Goal: Book appointment/travel/reservation

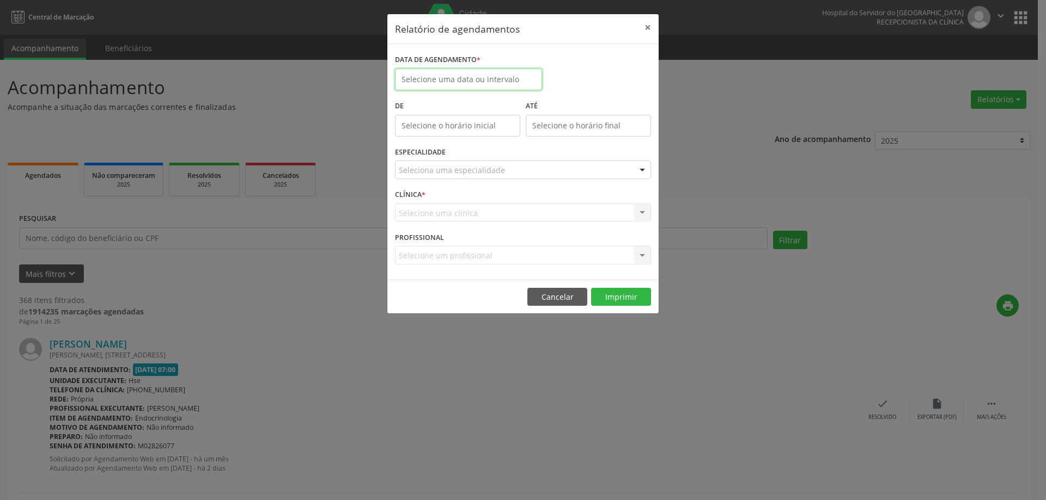
click at [490, 81] on body "Central de Marcação Hospital do Servidor do [GEOGRAPHIC_DATA] Recepcionista da …" at bounding box center [523, 250] width 1046 height 500
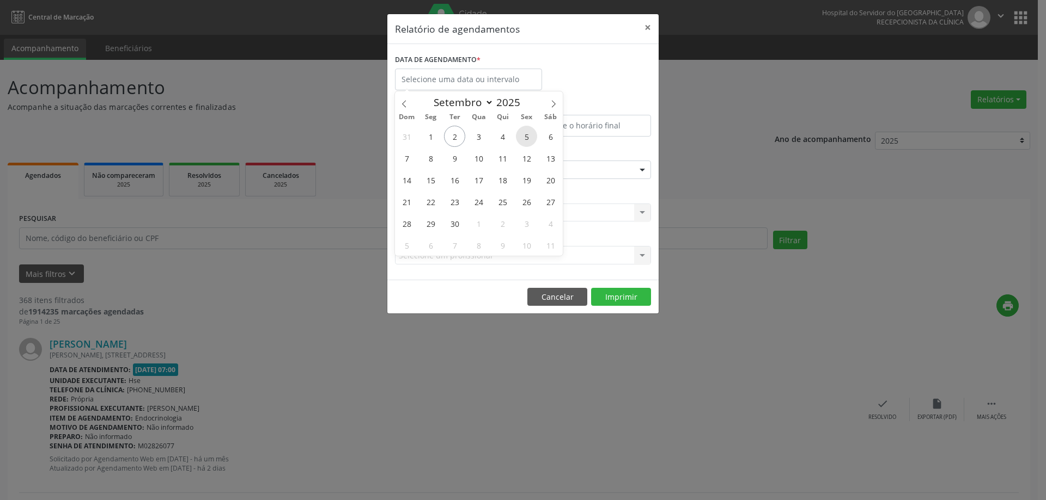
click at [531, 141] on span "5" at bounding box center [526, 136] width 21 height 21
type input "05/09/2025"
click at [531, 141] on span "5" at bounding box center [526, 136] width 21 height 21
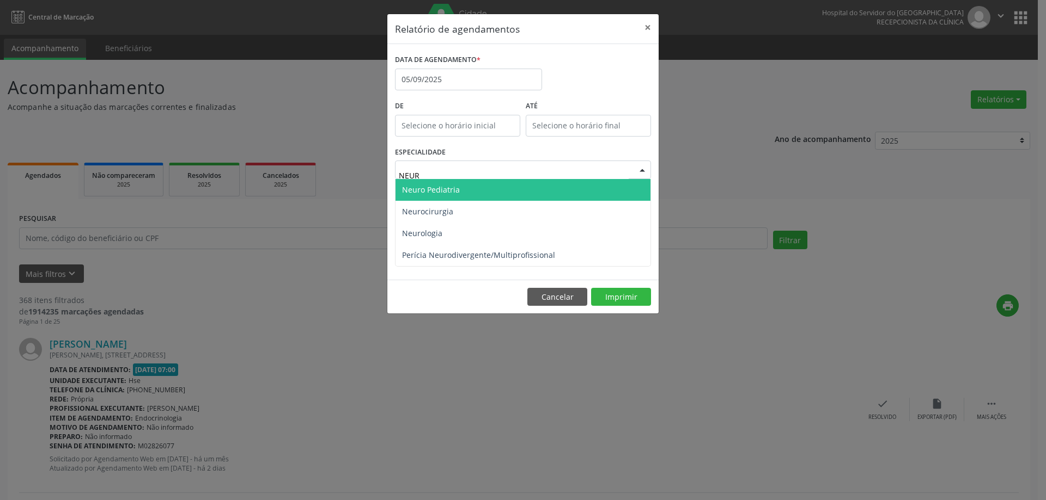
type input "NEURO"
click at [508, 184] on span "Neuro Pediatria" at bounding box center [522, 190] width 255 height 22
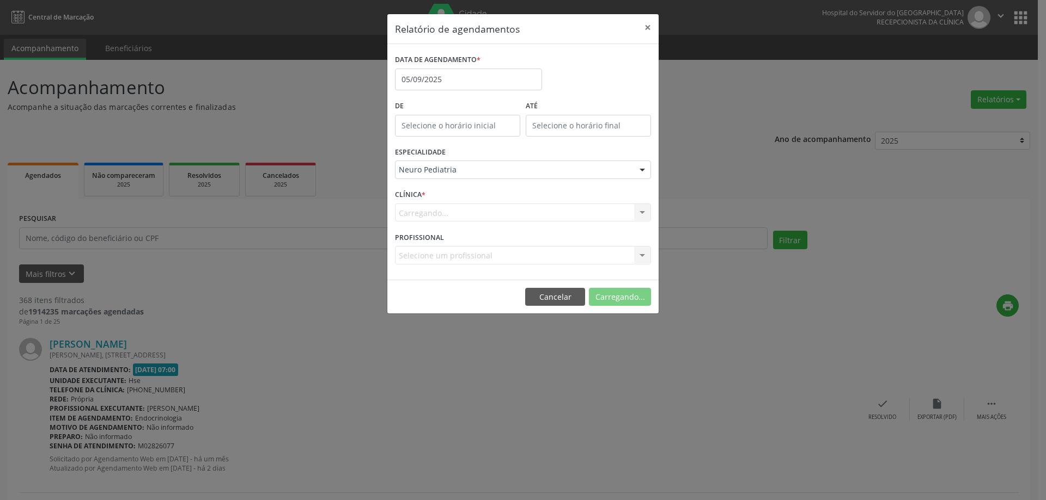
click at [442, 212] on div "Carregando... Nenhum resultado encontrado para: " " Não há nenhuma opção para s…" at bounding box center [523, 213] width 256 height 19
click at [446, 215] on div "Carregando... Nenhum resultado encontrado para: " " Não há nenhuma opção para s…" at bounding box center [523, 213] width 256 height 19
click at [559, 215] on div "Carregando... Nenhum resultado encontrado para: " " Não há nenhuma opção para s…" at bounding box center [523, 213] width 256 height 19
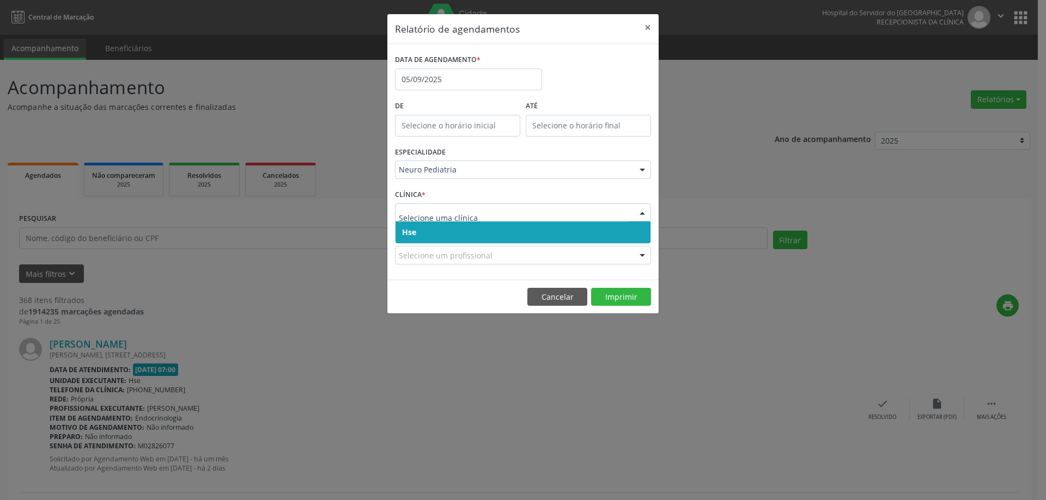
click at [488, 238] on span "Hse" at bounding box center [522, 233] width 255 height 22
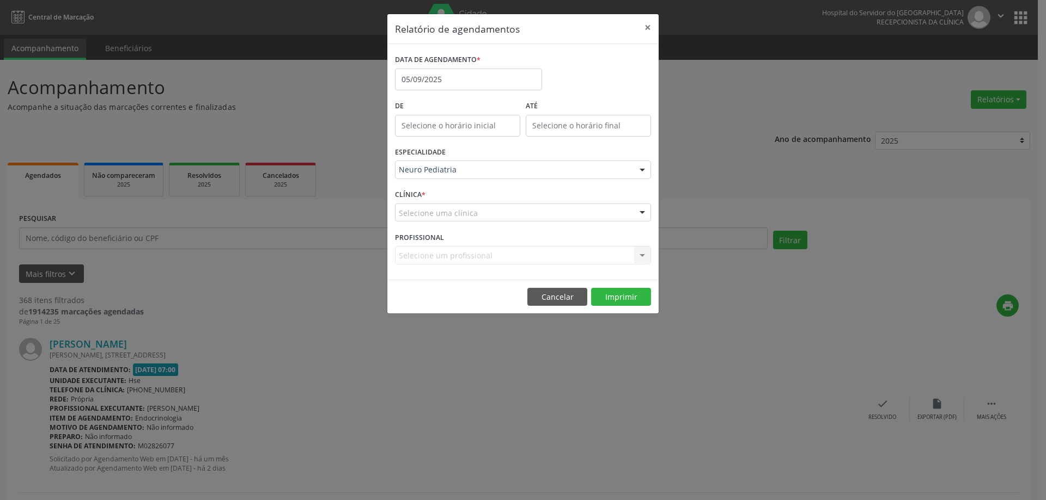
click at [508, 218] on div "Selecione uma clínica" at bounding box center [523, 213] width 256 height 19
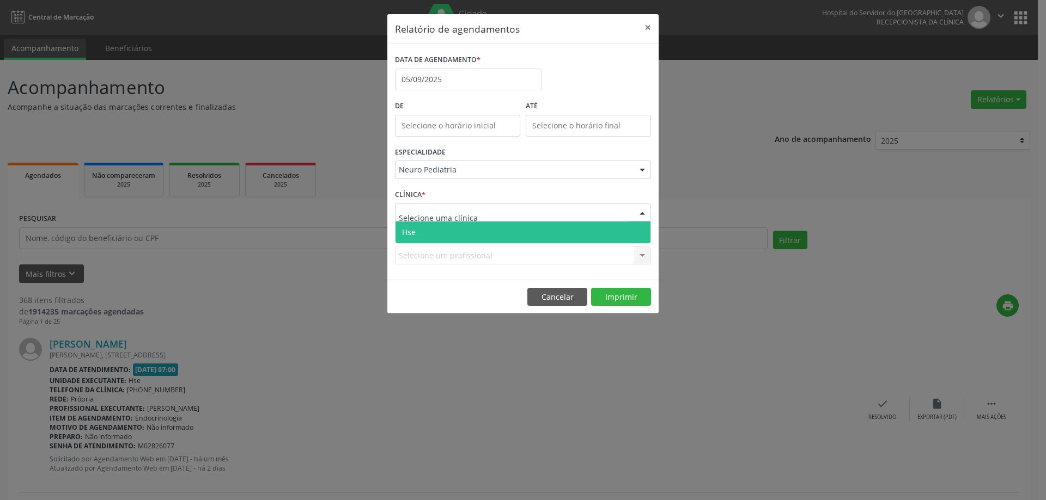
click at [496, 237] on span "Hse" at bounding box center [522, 233] width 255 height 22
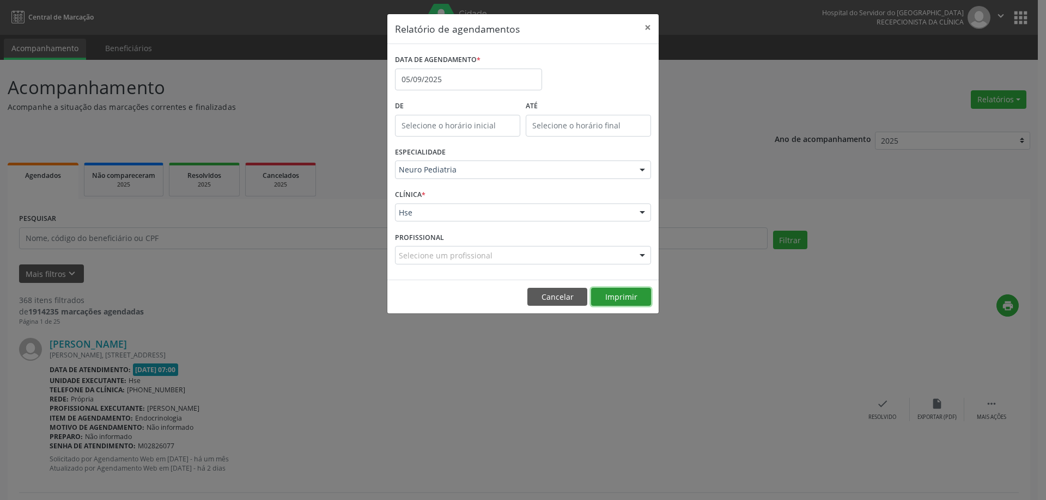
click at [619, 295] on button "Imprimir" at bounding box center [621, 297] width 60 height 19
click at [648, 28] on button "×" at bounding box center [648, 27] width 22 height 27
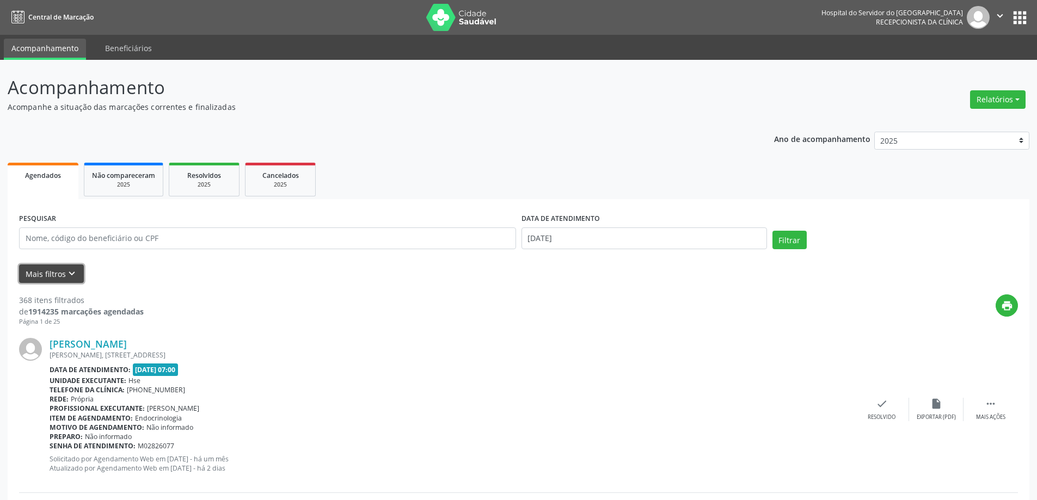
click at [66, 273] on icon "keyboard_arrow_down" at bounding box center [72, 274] width 12 height 12
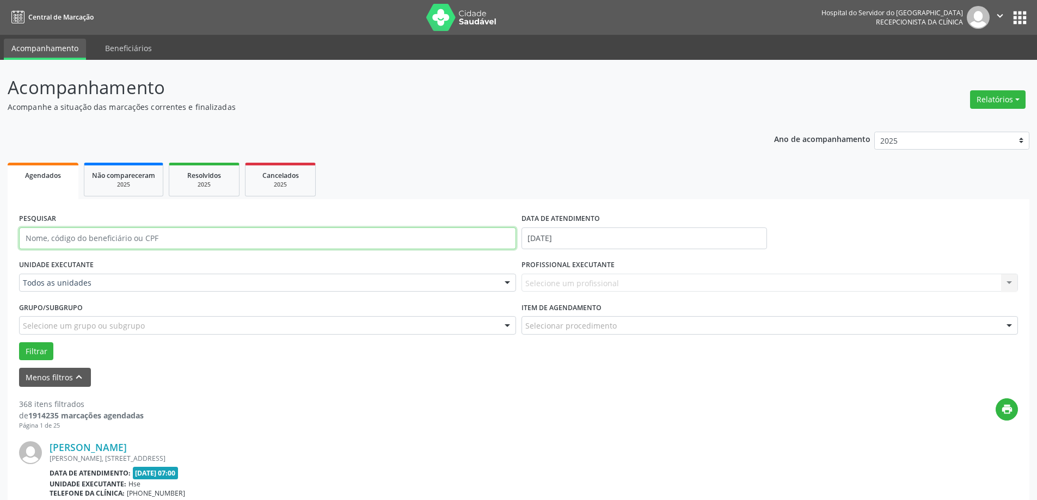
click at [145, 233] on input "text" at bounding box center [267, 239] width 497 height 22
click at [344, 270] on div "UNIDADE EXECUTANTE Todos as unidades Todos as unidades Hse Nenhum resultado enc…" at bounding box center [267, 278] width 503 height 42
click at [333, 289] on input "text" at bounding box center [258, 289] width 471 height 22
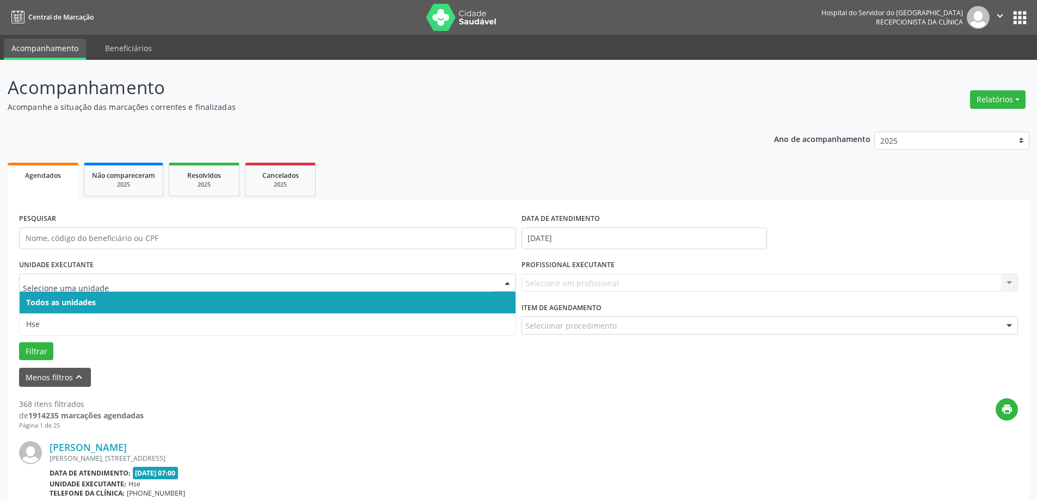
click at [328, 281] on input "text" at bounding box center [258, 289] width 471 height 22
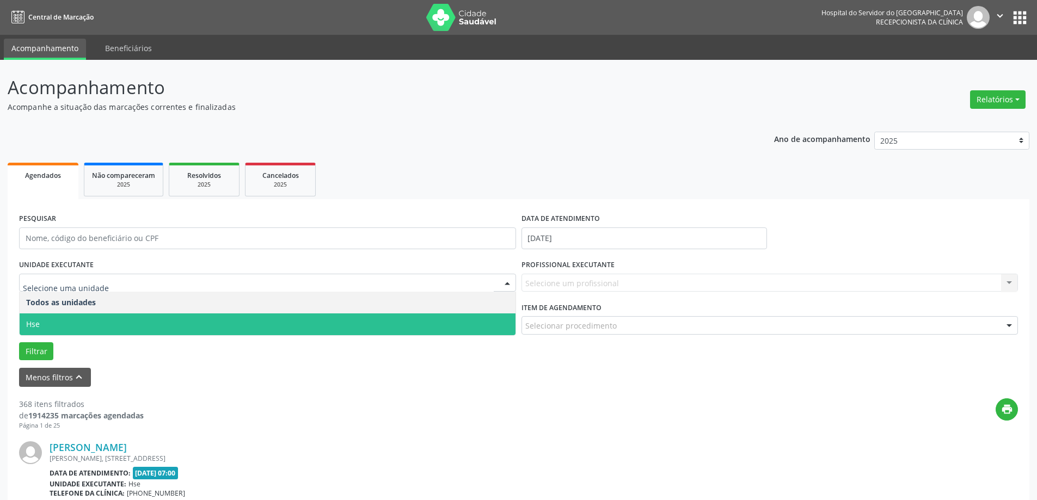
drag, startPoint x: 206, startPoint y: 325, endPoint x: 251, endPoint y: 327, distance: 45.3
click at [206, 326] on span "Hse" at bounding box center [268, 325] width 496 height 22
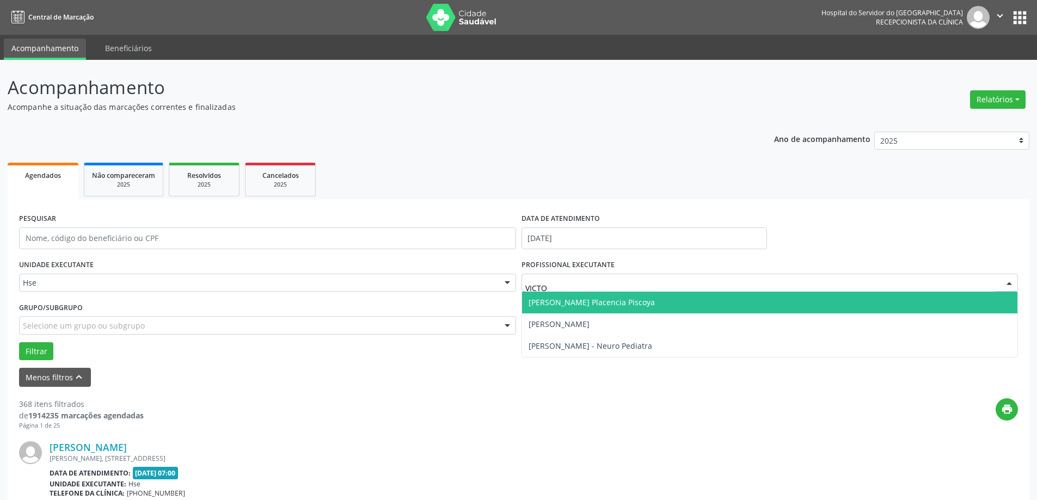
type input "VICTOR"
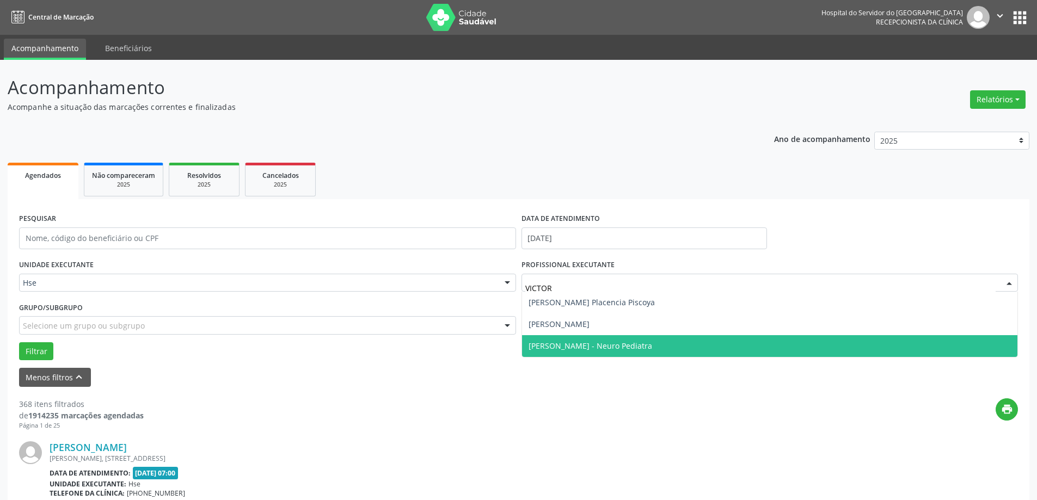
click at [608, 342] on span "[PERSON_NAME] - Neuro Pediatra" at bounding box center [591, 346] width 124 height 10
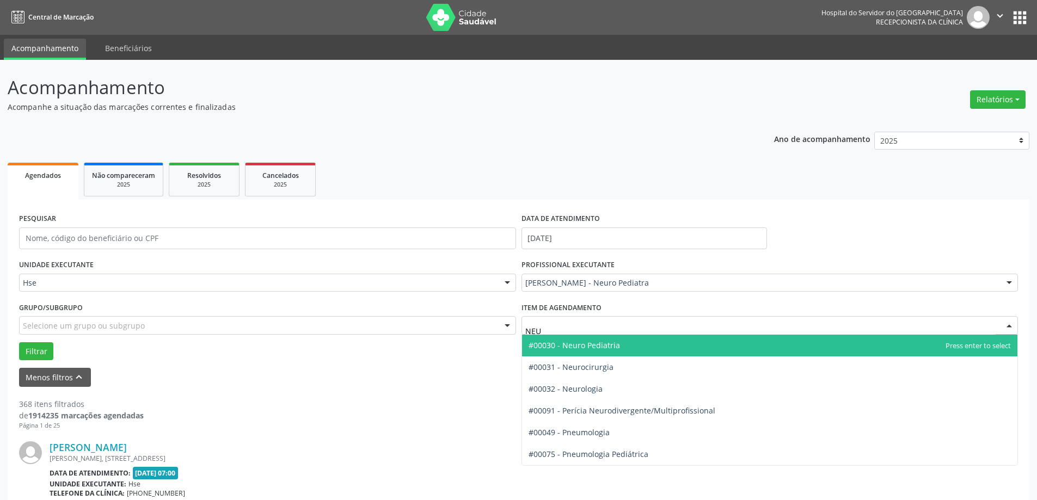
type input "NEUR"
click at [608, 340] on span "#00030 - Neuro Pediatria" at bounding box center [574, 345] width 91 height 10
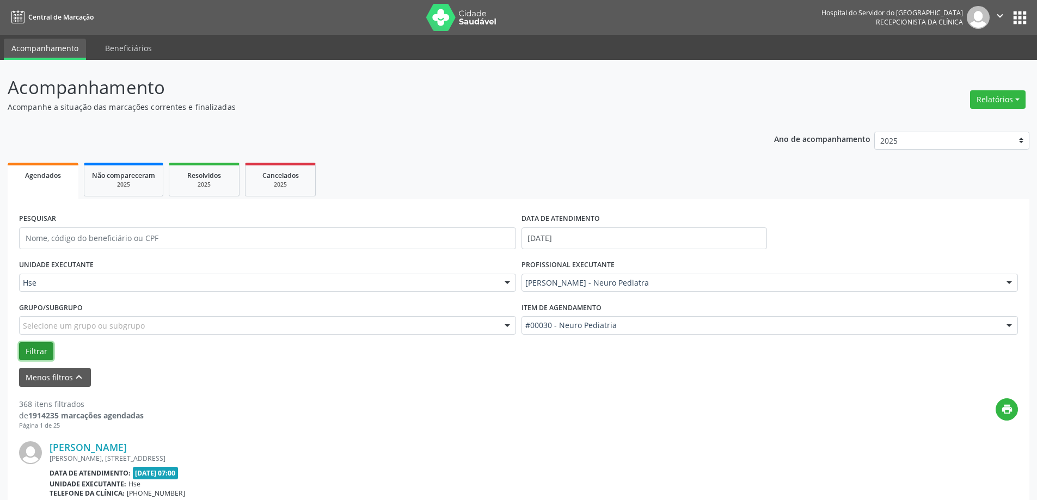
click at [32, 353] on button "Filtrar" at bounding box center [36, 352] width 34 height 19
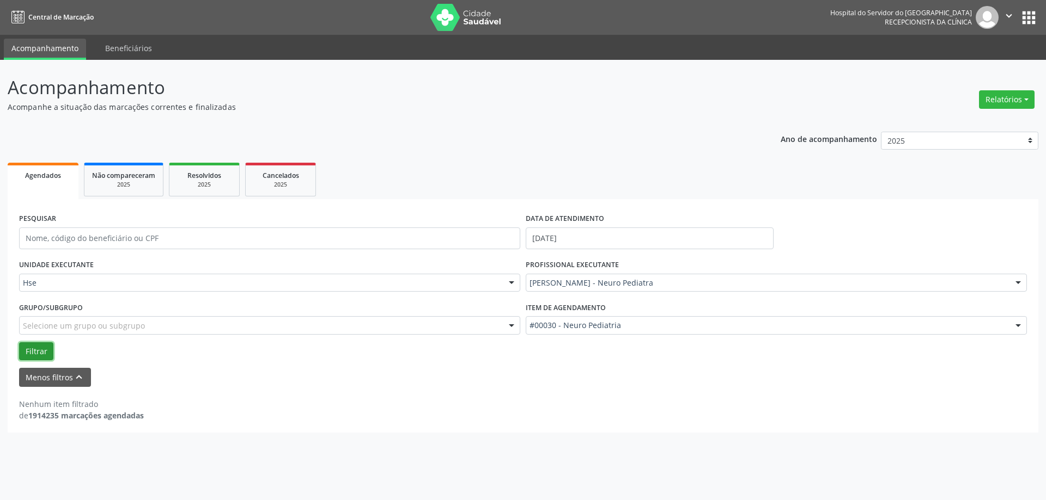
click at [29, 355] on button "Filtrar" at bounding box center [36, 352] width 34 height 19
click at [34, 349] on button "Filtrar" at bounding box center [36, 352] width 34 height 19
